Goal: Transaction & Acquisition: Purchase product/service

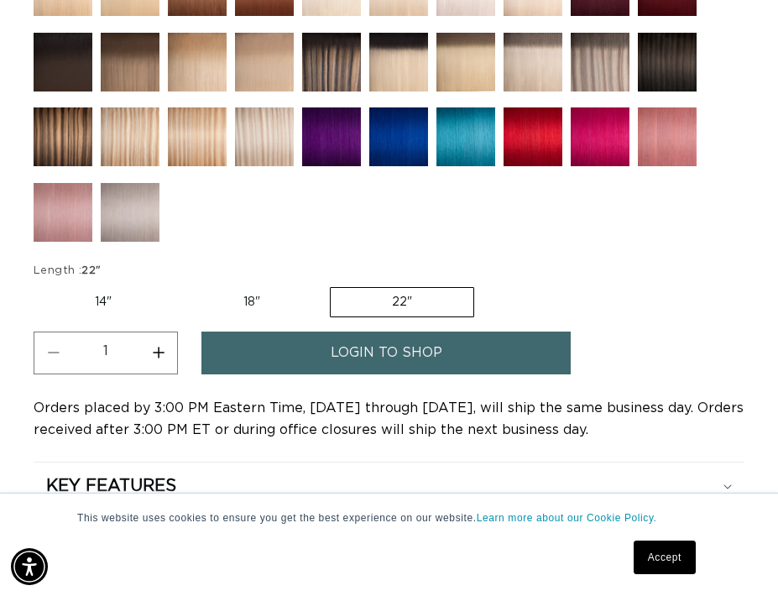
scroll to position [0, 1379]
click at [159, 354] on button "Increase quantity for 1 Black - Cylinder" at bounding box center [158, 353] width 38 height 43
type input "2"
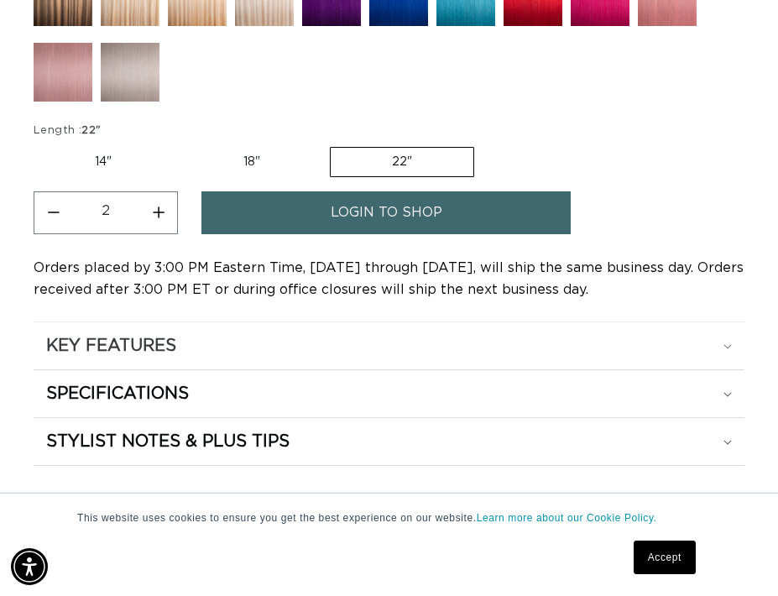
scroll to position [0, 0]
click at [518, 357] on summary "KEY FEATURES" at bounding box center [389, 345] width 711 height 47
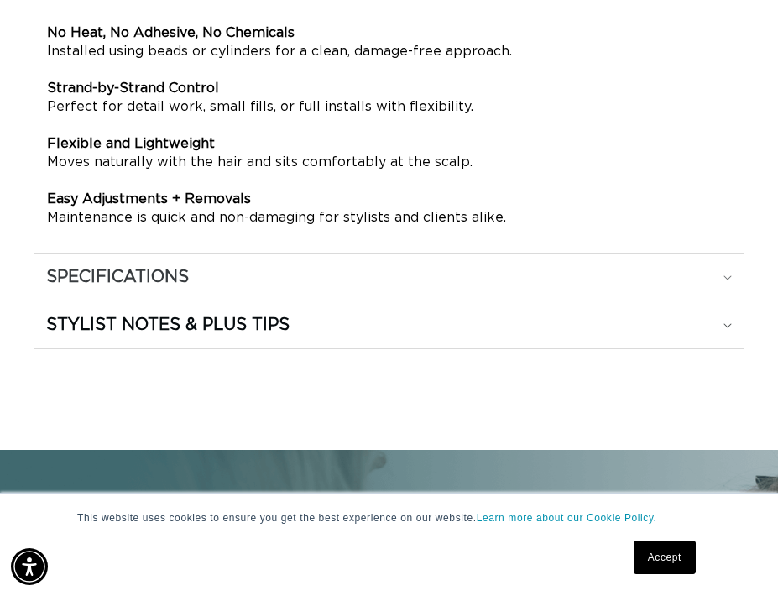
click at [383, 280] on div "SPECIFICATIONS" at bounding box center [389, 277] width 686 height 22
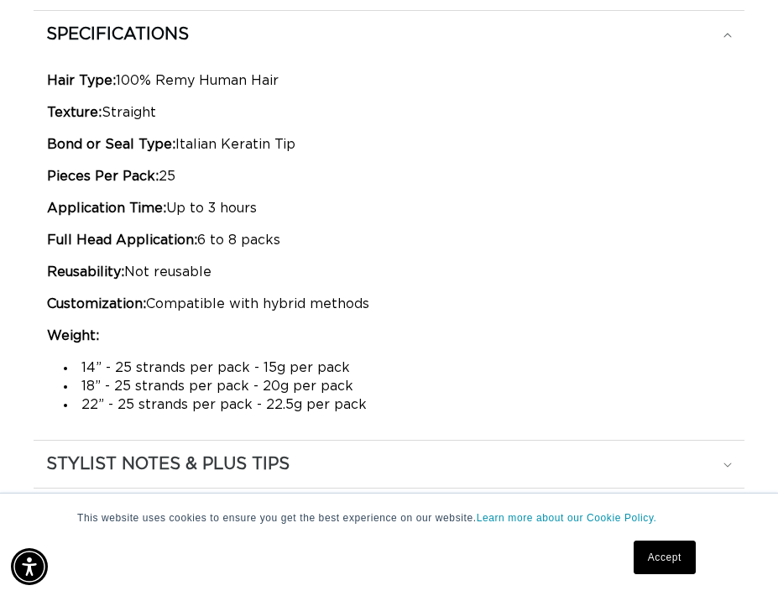
click at [395, 455] on div "STYLIST NOTES & PLUS TIPS" at bounding box center [389, 464] width 686 height 22
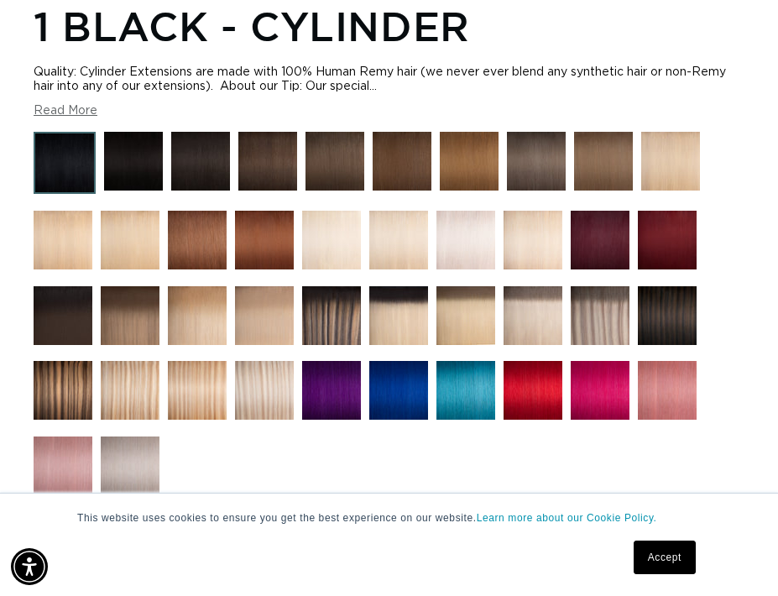
click at [263, 251] on img at bounding box center [264, 240] width 59 height 59
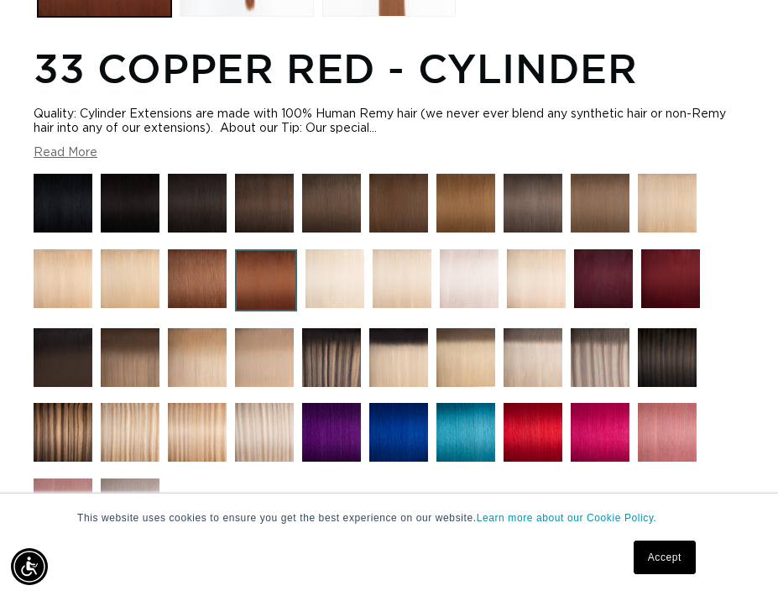
scroll to position [778, 0]
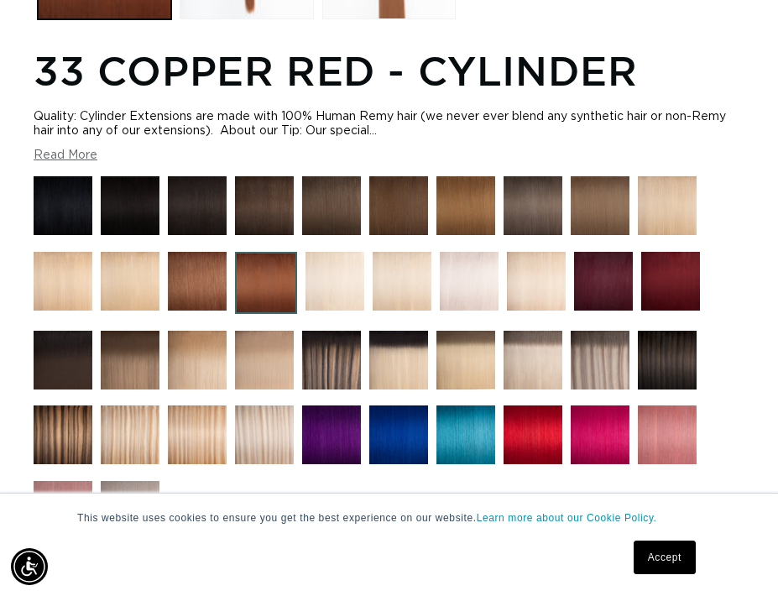
click at [210, 280] on img at bounding box center [197, 281] width 59 height 59
